Goal: Transaction & Acquisition: Purchase product/service

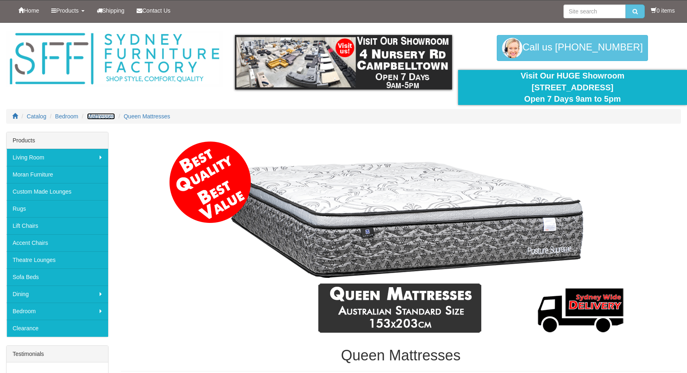
click at [100, 115] on span "Mattresses" at bounding box center [101, 116] width 28 height 7
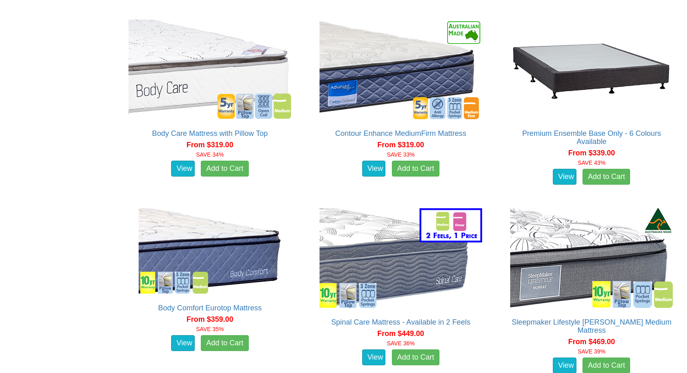
scroll to position [650, 0]
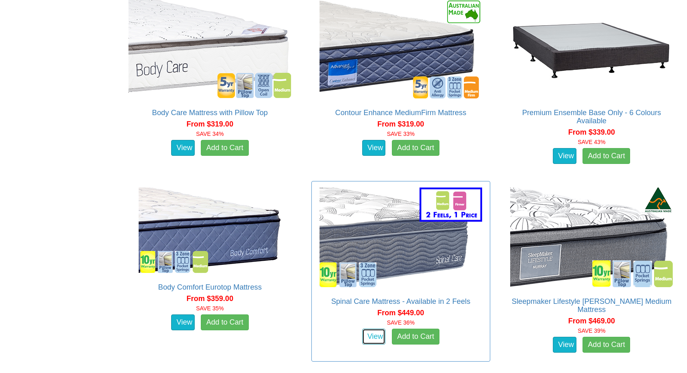
click at [376, 333] on link "View" at bounding box center [374, 336] width 24 height 16
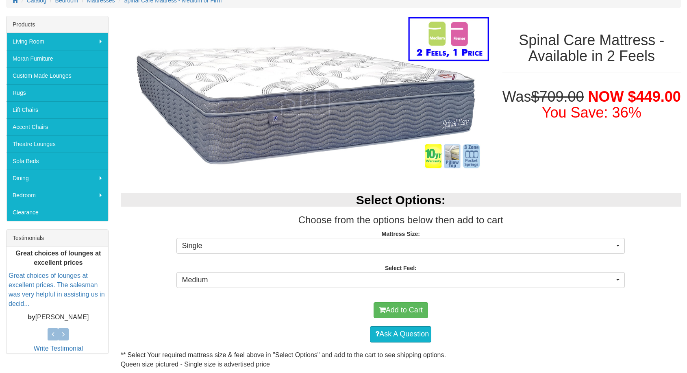
scroll to position [163, 0]
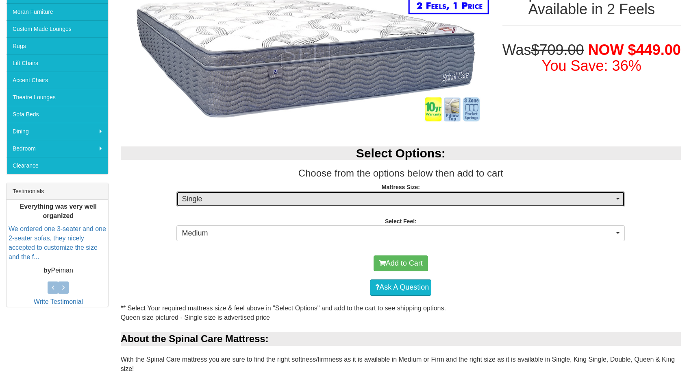
click at [335, 192] on button "Single" at bounding box center [400, 199] width 448 height 16
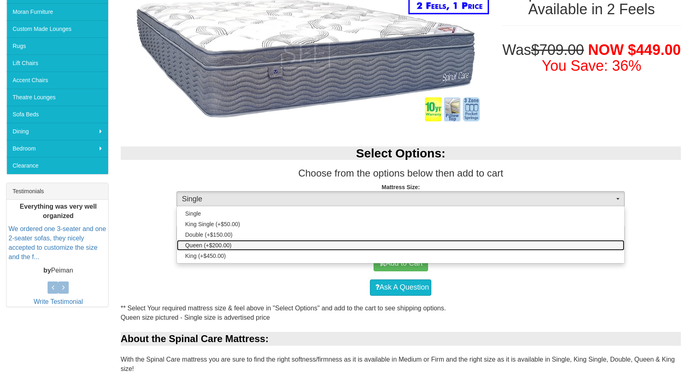
click at [224, 243] on span "Queen (+$200.00)" at bounding box center [208, 245] width 46 height 8
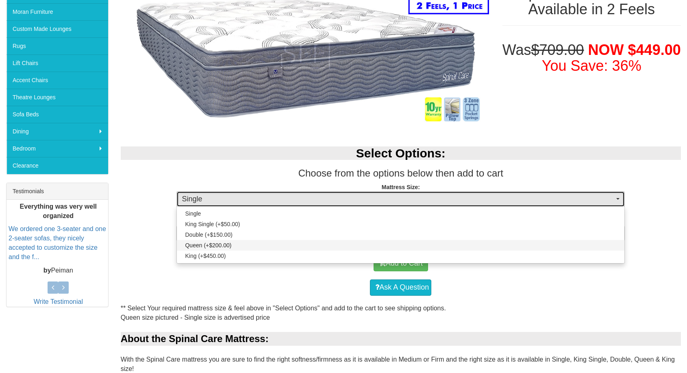
select select "189"
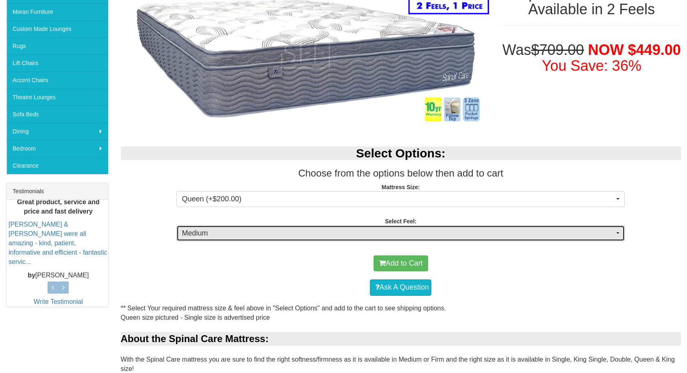
click at [296, 228] on span "Medium" at bounding box center [398, 233] width 433 height 11
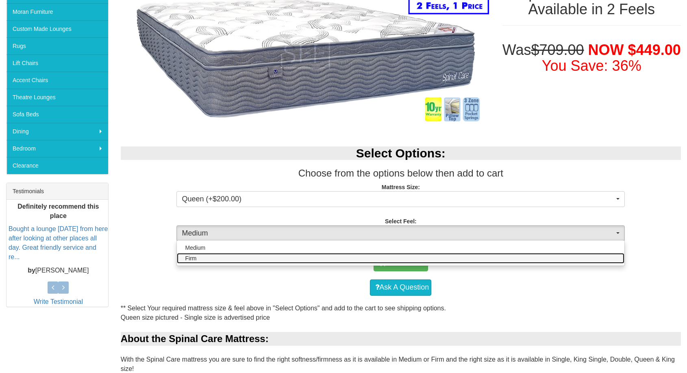
click at [285, 253] on link "Firm" at bounding box center [401, 258] width 448 height 11
select select "1381"
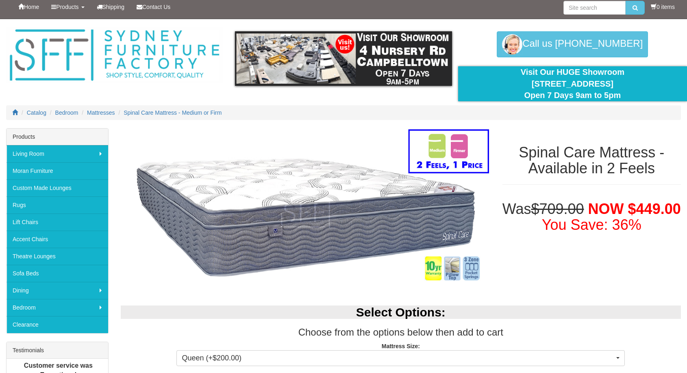
scroll to position [0, 0]
